Goal: Information Seeking & Learning: Learn about a topic

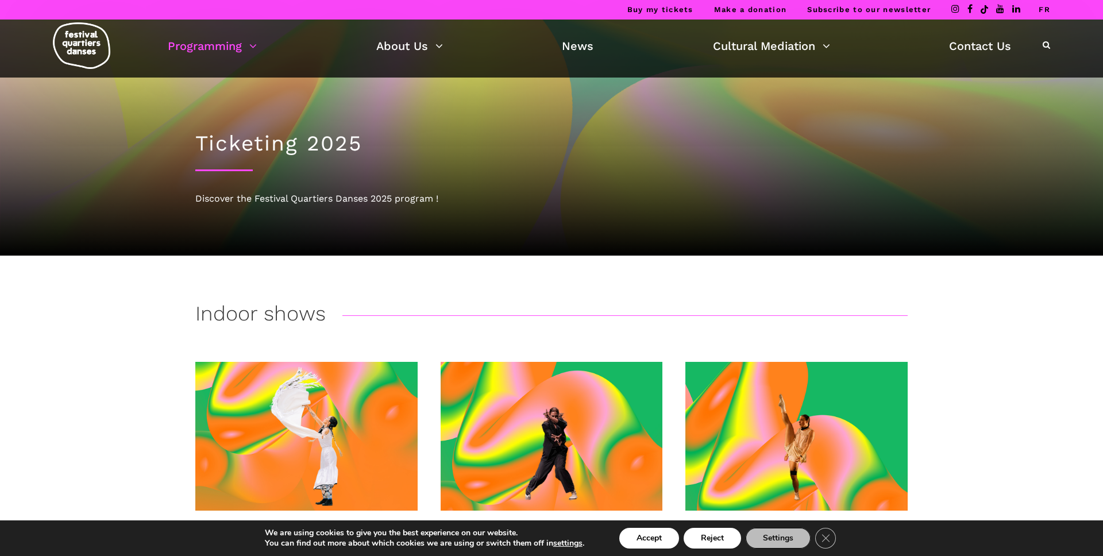
click at [1048, 45] on icon at bounding box center [1046, 45] width 7 height 8
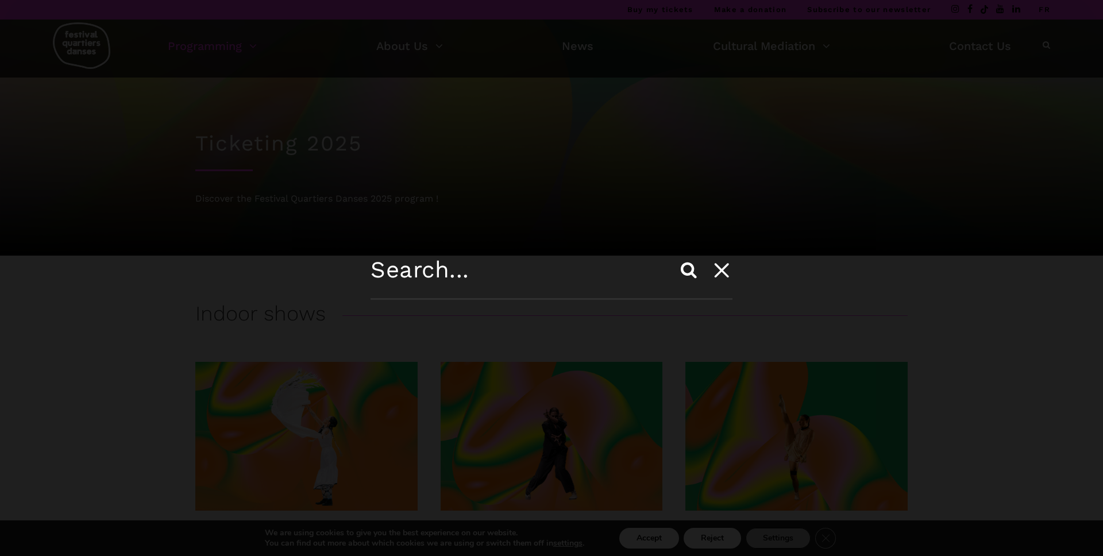
click at [479, 274] on input "text" at bounding box center [552, 278] width 362 height 44
type input "[PERSON_NAME]"
click at [675, 256] on input "Search" at bounding box center [689, 270] width 28 height 28
click at [686, 269] on input "Search" at bounding box center [689, 270] width 28 height 28
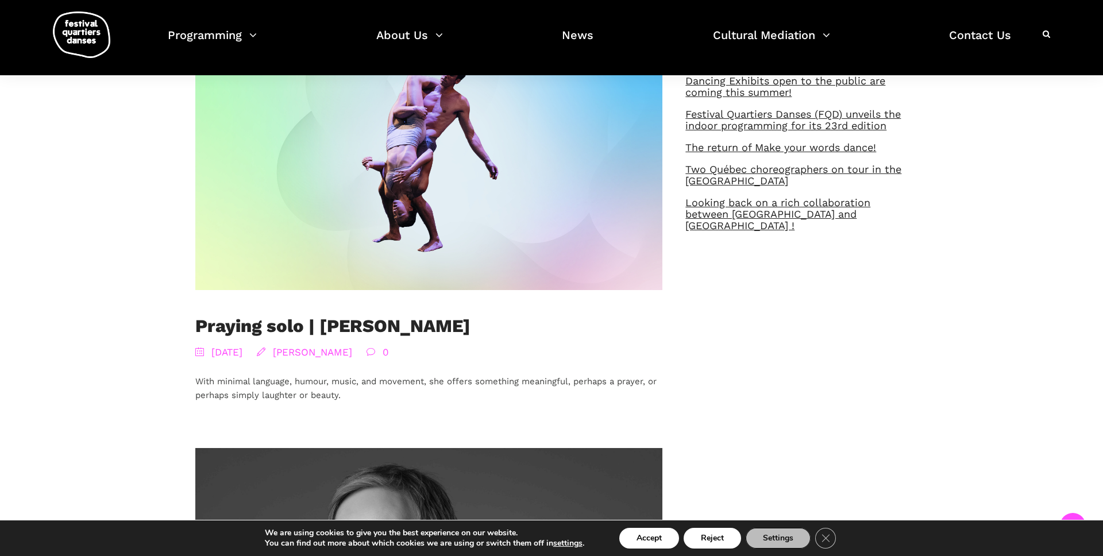
scroll to position [310, 0]
click at [226, 324] on link "Praying solo | [PERSON_NAME]" at bounding box center [332, 326] width 275 height 21
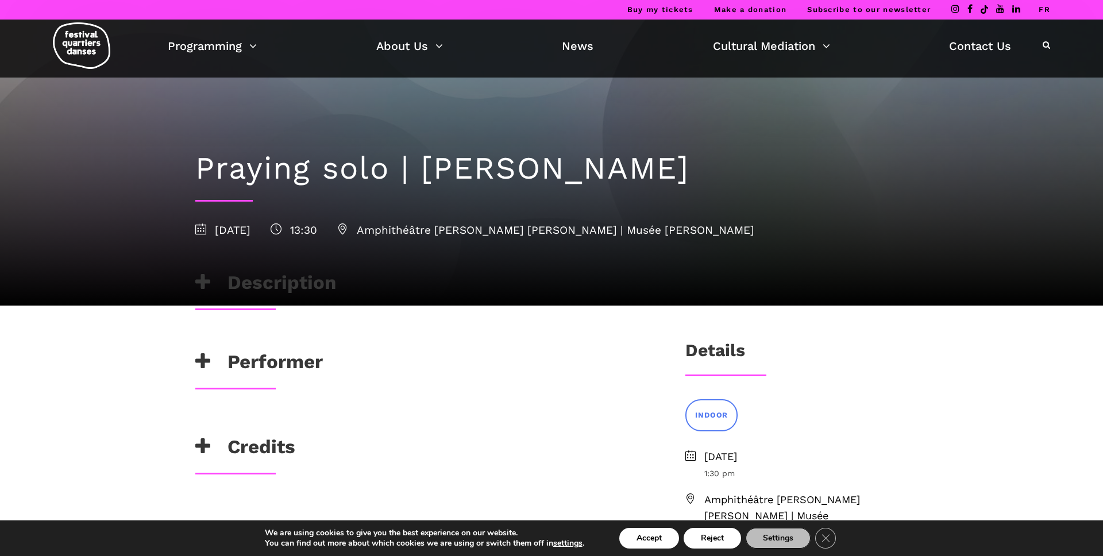
click at [242, 282] on h3 "Description" at bounding box center [265, 285] width 141 height 29
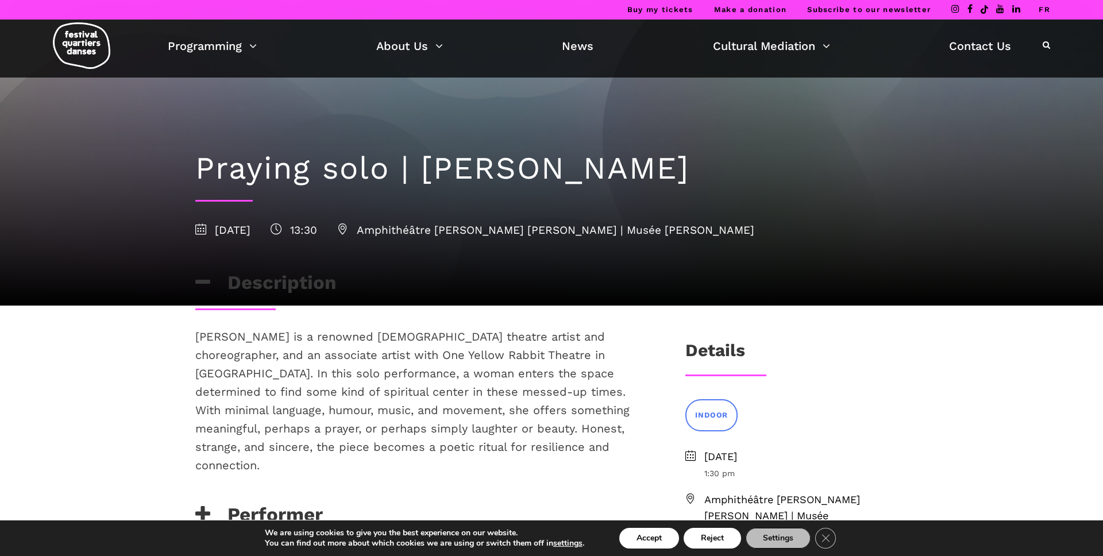
click at [83, 41] on img at bounding box center [81, 45] width 57 height 47
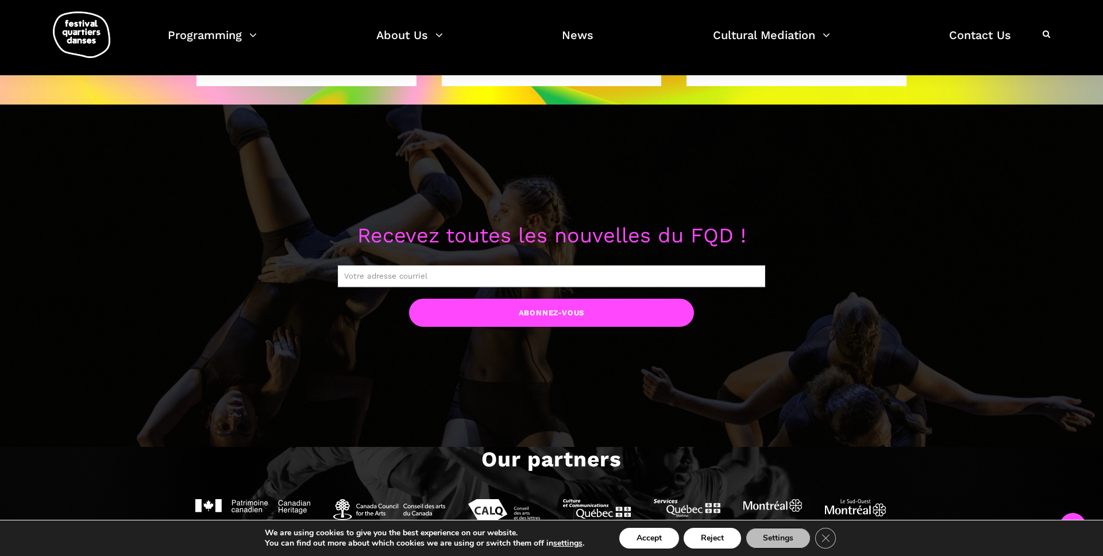
scroll to position [35107, 0]
